Goal: Task Accomplishment & Management: Manage account settings

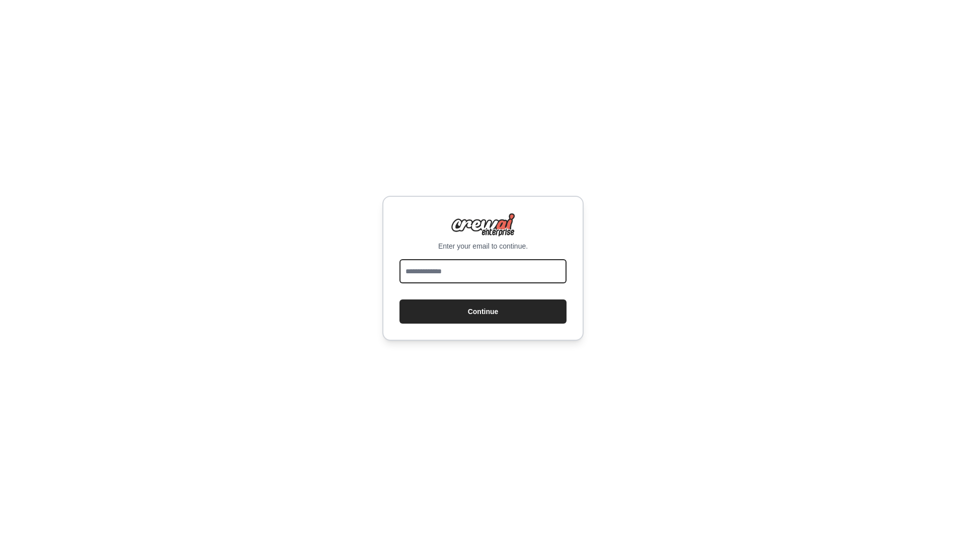
click at [455, 269] on input "email" at bounding box center [483, 271] width 167 height 24
type input "**********"
click at [476, 310] on button "Continue" at bounding box center [483, 311] width 167 height 24
